Goal: Information Seeking & Learning: Learn about a topic

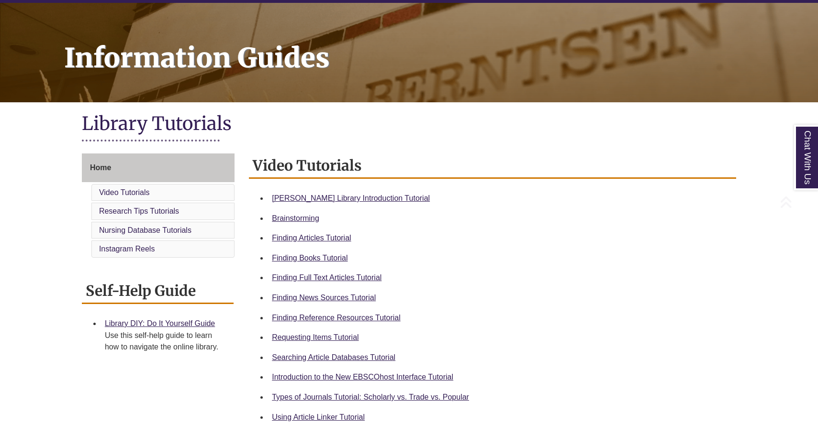
scroll to position [162, 0]
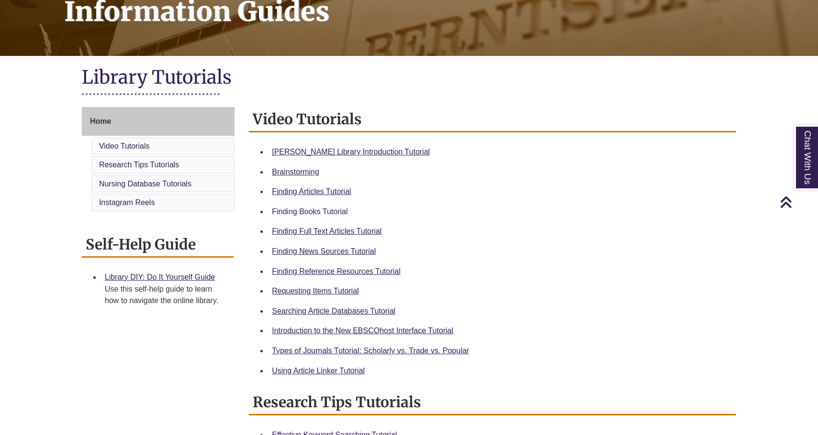
click at [311, 208] on link "Finding Books Tutorial" at bounding box center [310, 212] width 76 height 8
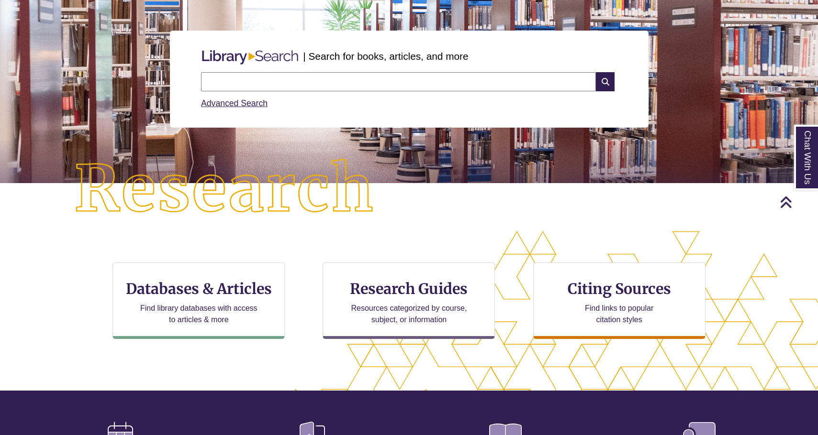
scroll to position [68, 0]
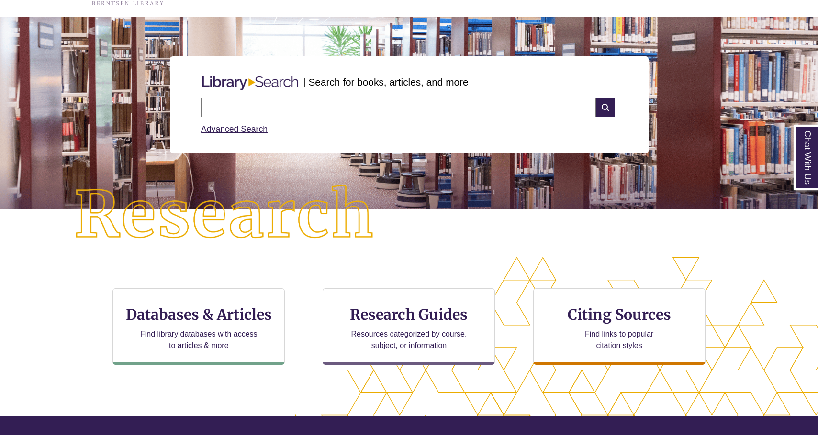
click at [256, 102] on input "text" at bounding box center [398, 107] width 395 height 19
type input "**********"
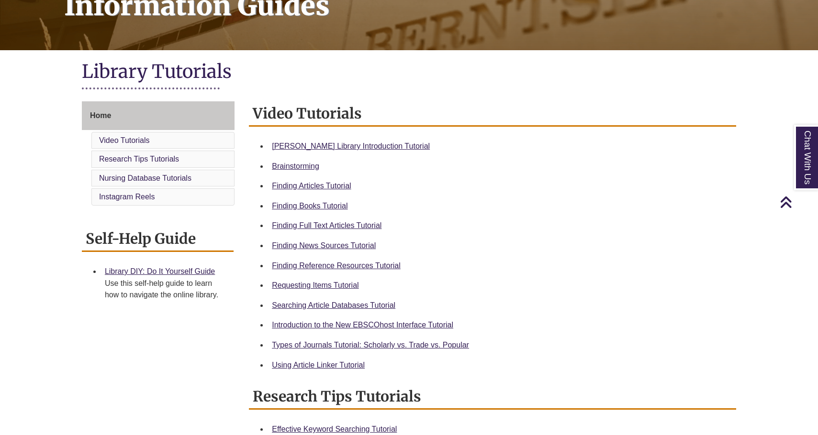
scroll to position [173, 0]
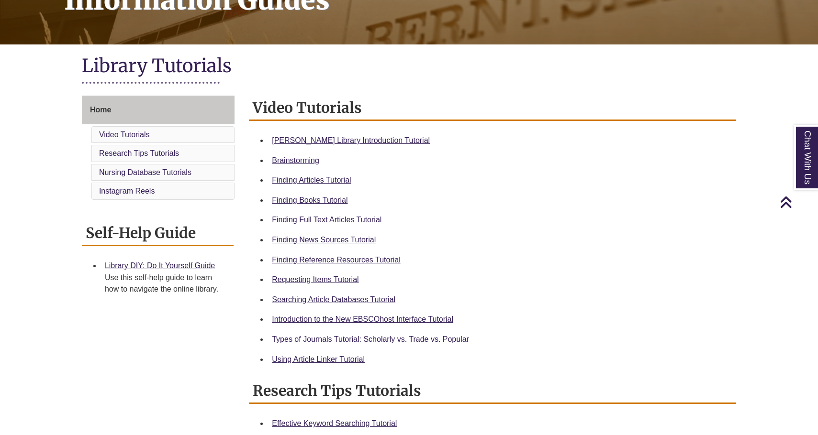
click at [340, 339] on link "Types of Journals Tutorial: Scholarly vs. Trade vs. Popular" at bounding box center [370, 339] width 197 height 8
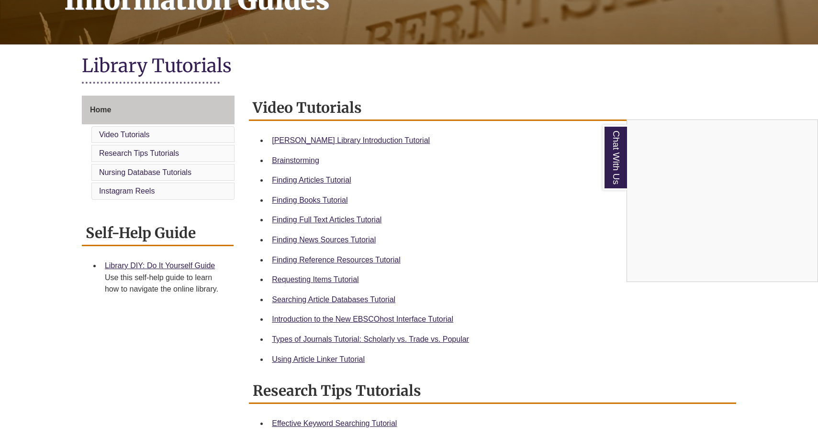
click at [307, 179] on div "Chat With Us" at bounding box center [409, 217] width 818 height 435
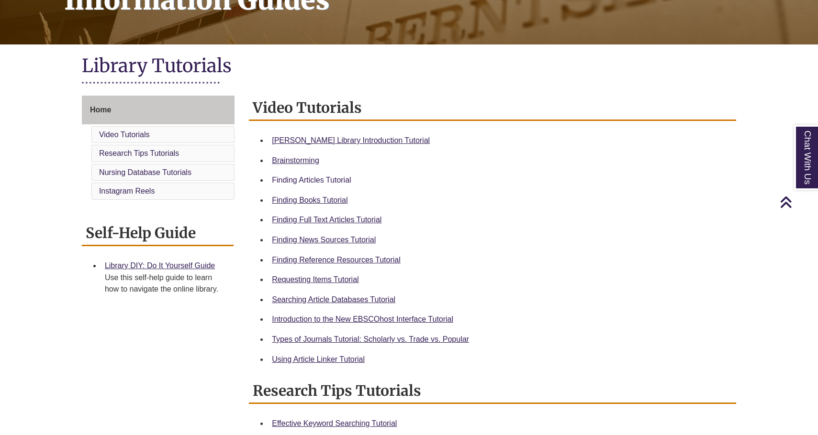
click at [305, 176] on link "Finding Articles Tutorial" at bounding box center [311, 180] width 79 height 8
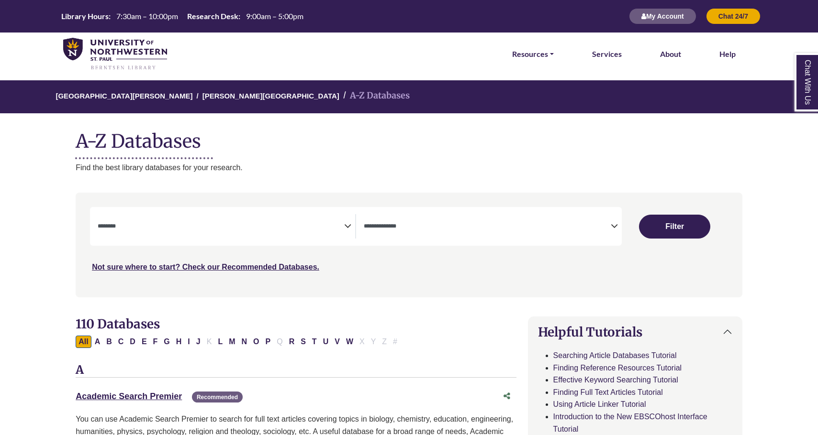
select select "Database Subject Filter"
select select "Database Types Filter"
click at [288, 221] on span "Search filters" at bounding box center [221, 225] width 246 height 8
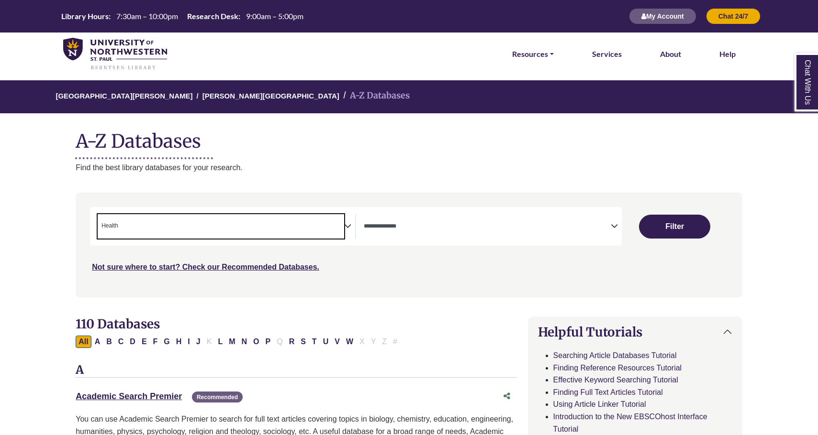
scroll to position [191, 0]
click at [290, 230] on span "× Health" at bounding box center [221, 226] width 246 height 24
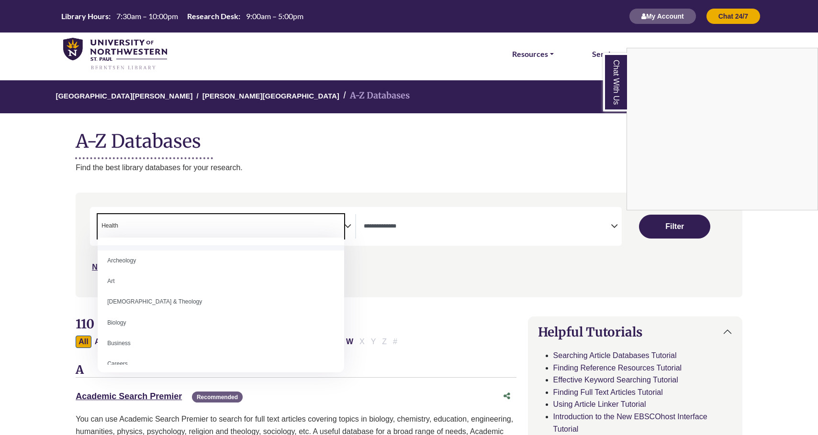
scroll to position [20, 0]
select select "*****"
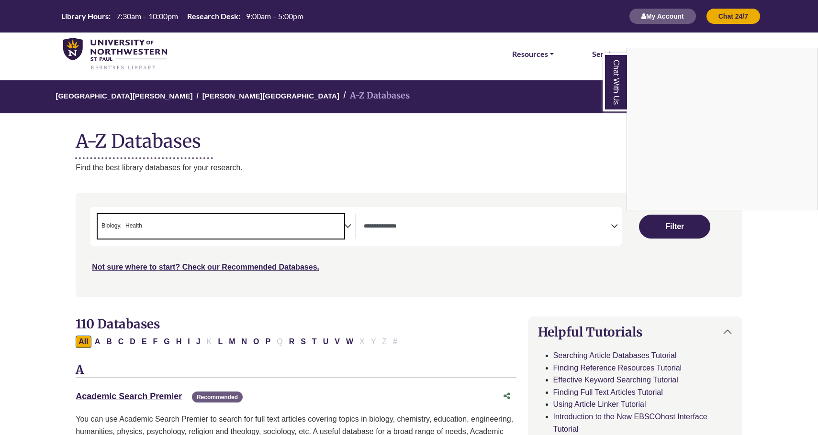
click at [181, 234] on div "Chat With Us" at bounding box center [409, 217] width 818 height 435
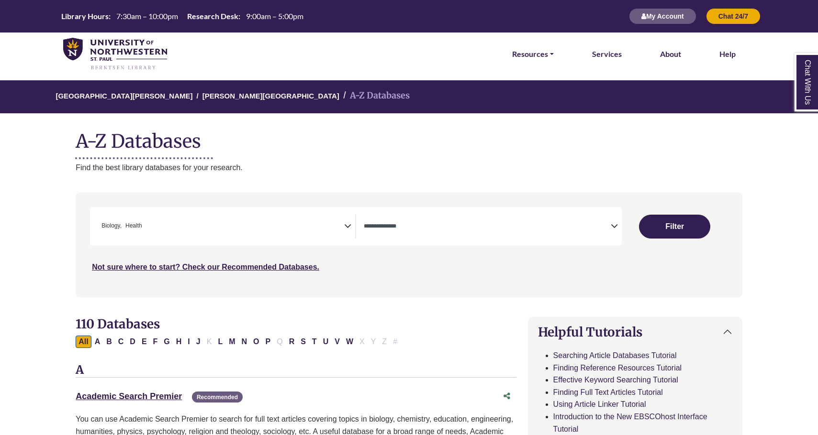
click at [221, 224] on span "× Biology × Health" at bounding box center [221, 226] width 246 height 24
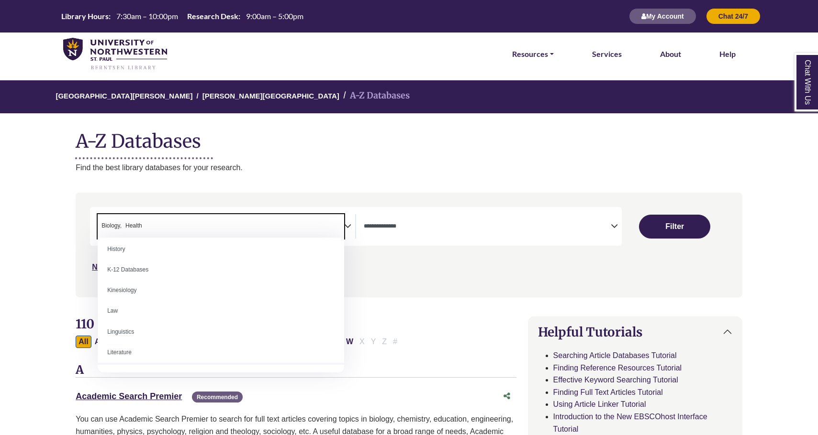
scroll to position [458, 0]
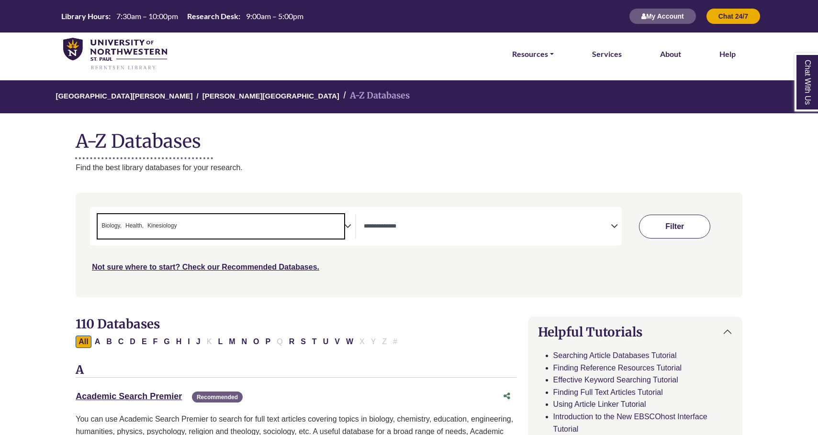
click at [689, 231] on button "Filter" at bounding box center [674, 227] width 71 height 24
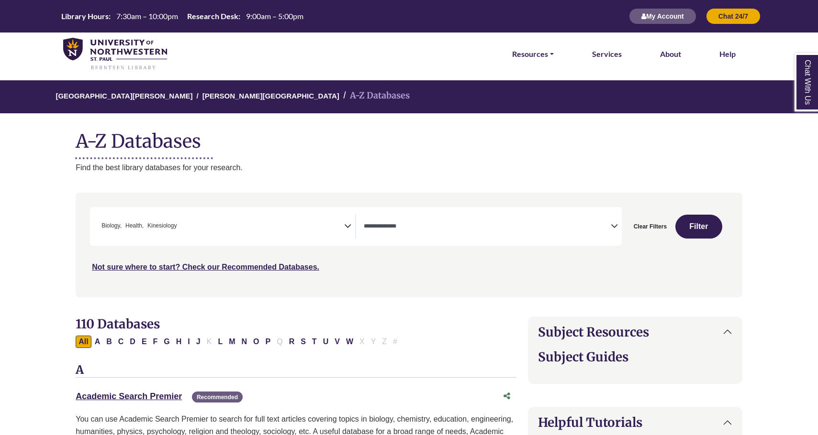
select select "Database Types Filter"
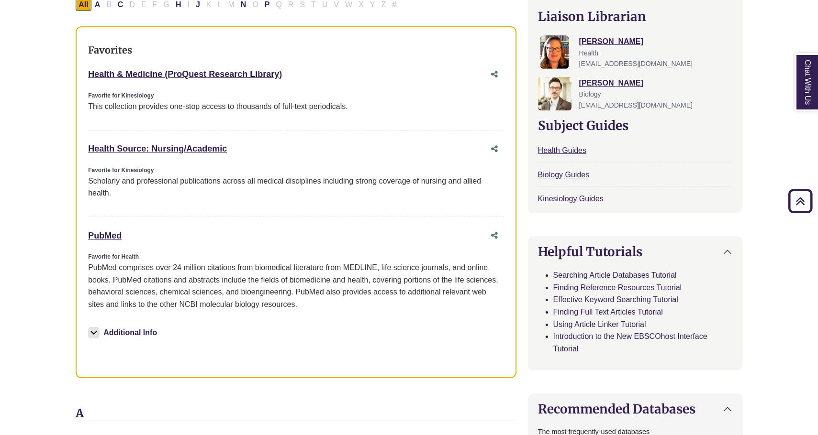
scroll to position [380, 0]
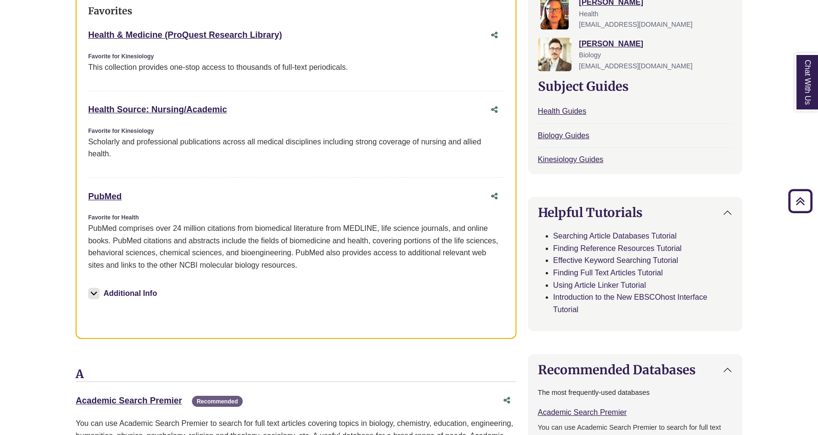
click at [93, 288] on img at bounding box center [93, 293] width 11 height 11
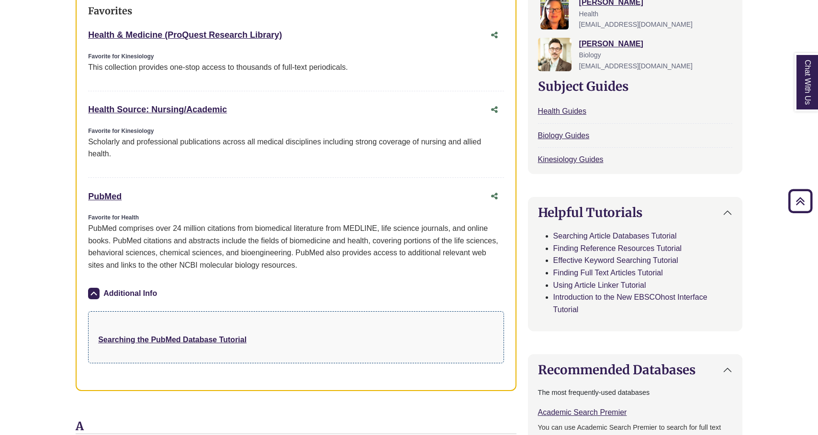
click at [93, 288] on img at bounding box center [93, 293] width 11 height 11
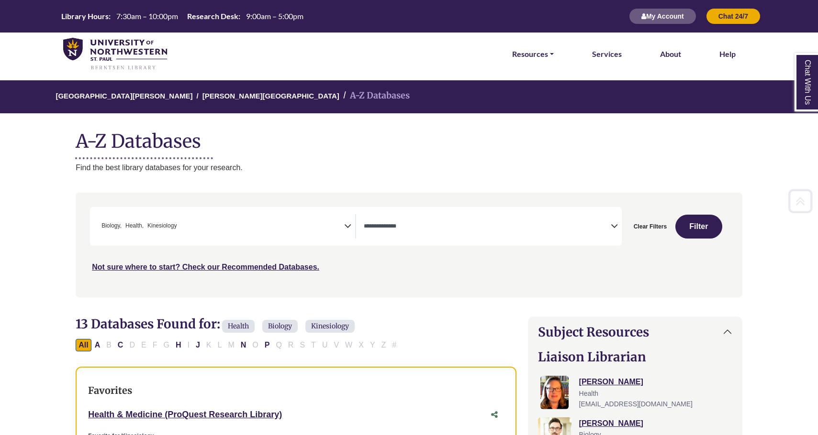
scroll to position [0, 0]
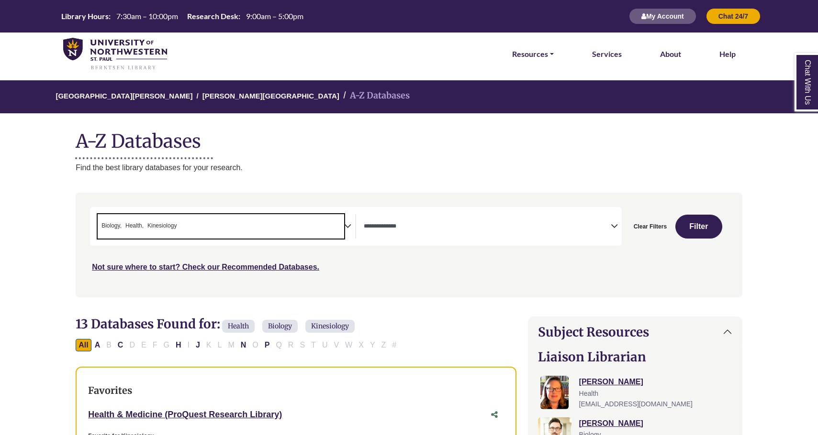
drag, startPoint x: 188, startPoint y: 222, endPoint x: 89, endPoint y: 219, distance: 99.6
click at [89, 219] on div "Search filters" at bounding box center [408, 245] width 655 height 97
drag, startPoint x: 180, startPoint y: 223, endPoint x: 153, endPoint y: 222, distance: 26.9
click at [153, 222] on span "× Biology × Health × Kinesiology" at bounding box center [221, 226] width 246 height 24
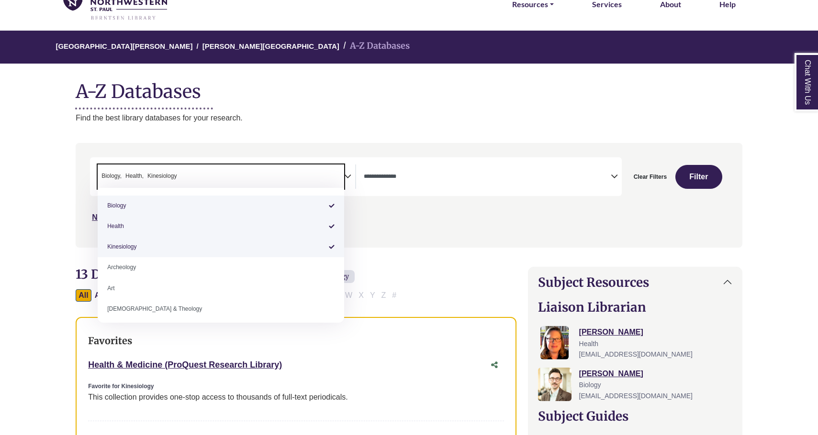
click at [382, 150] on div "Search filters" at bounding box center [408, 195] width 655 height 97
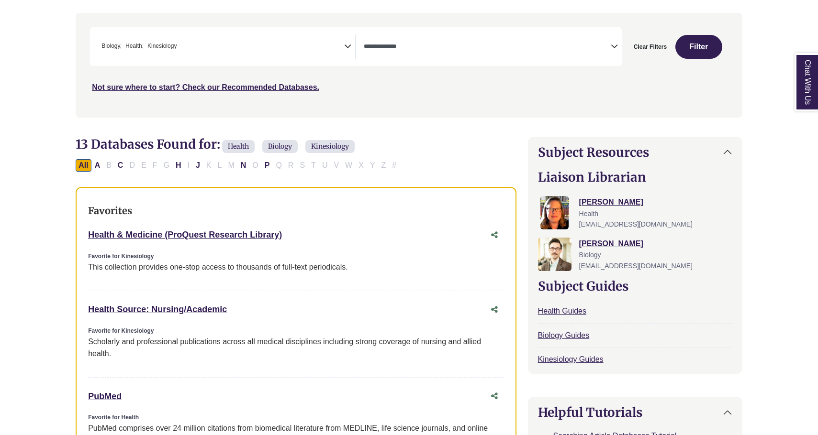
scroll to position [182, 0]
